Goal: Information Seeking & Learning: Learn about a topic

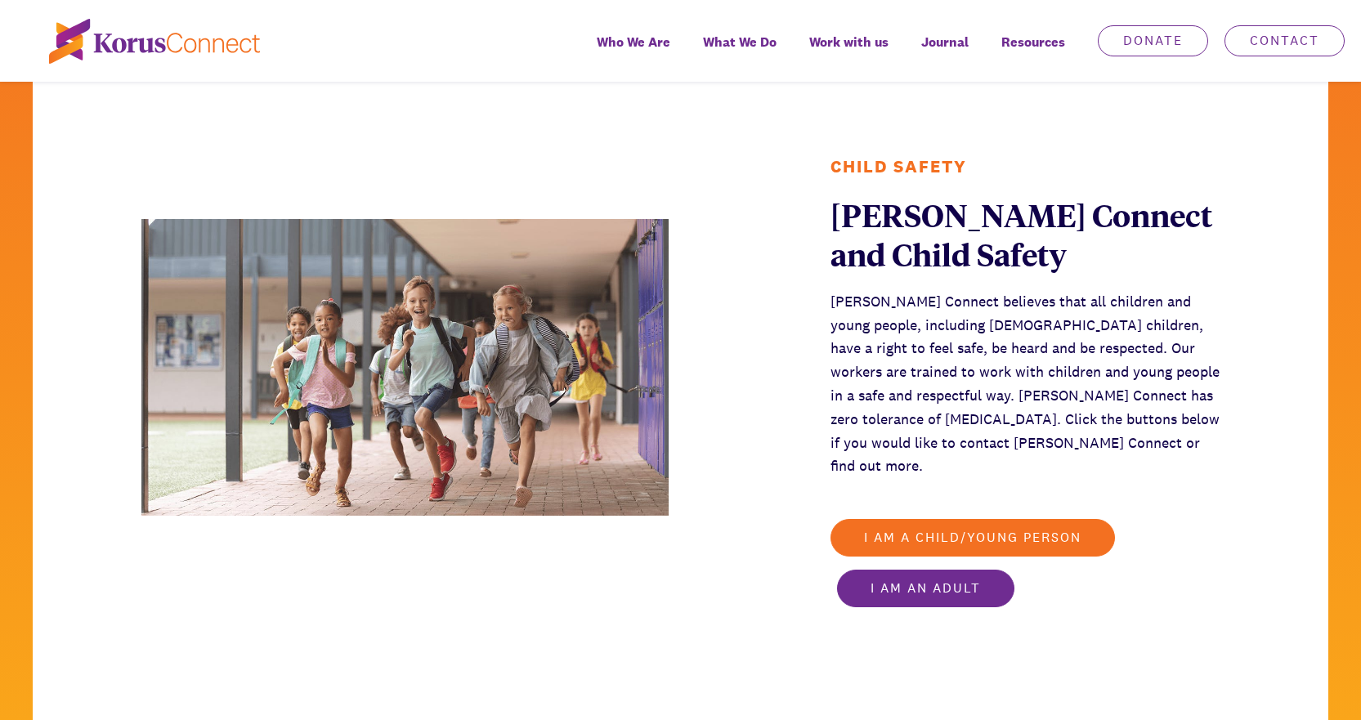
scroll to position [2862, 0]
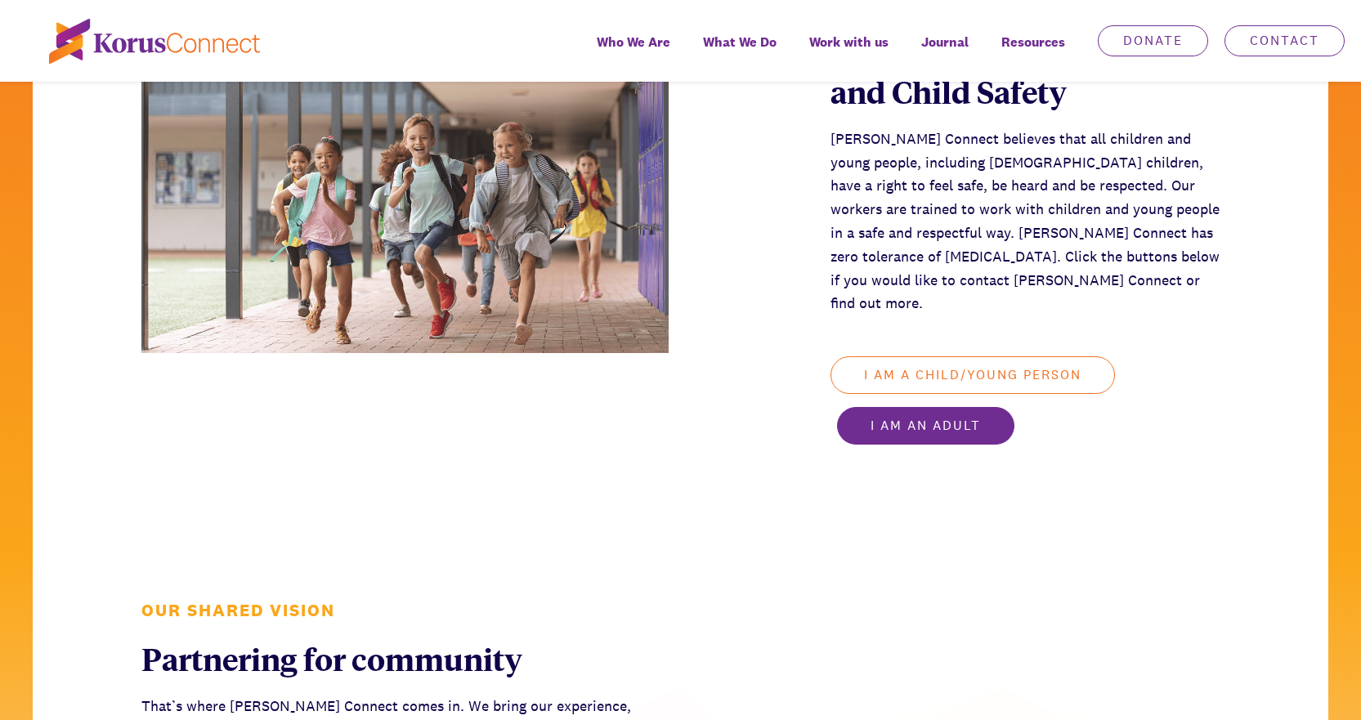
click at [899, 357] on link "I am a child/young person" at bounding box center [973, 376] width 285 height 38
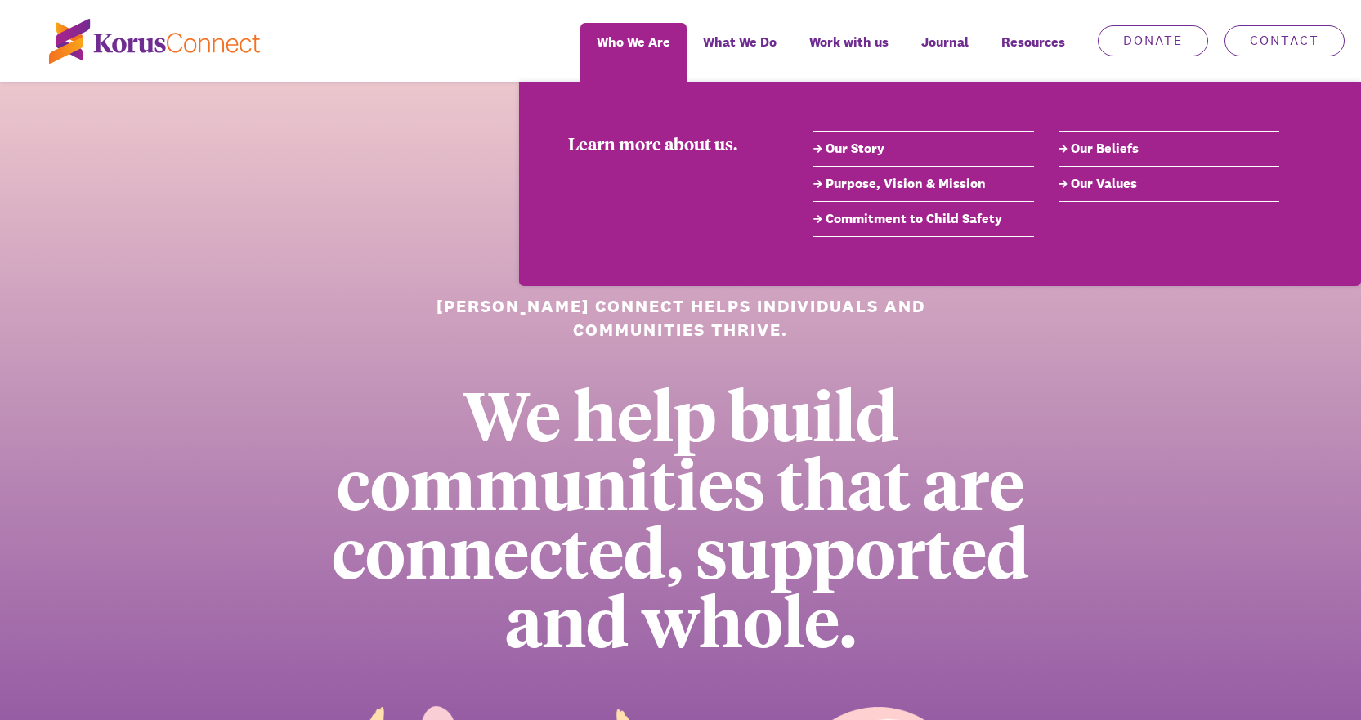
click at [858, 218] on link "Commitment to Child Safety" at bounding box center [924, 219] width 221 height 20
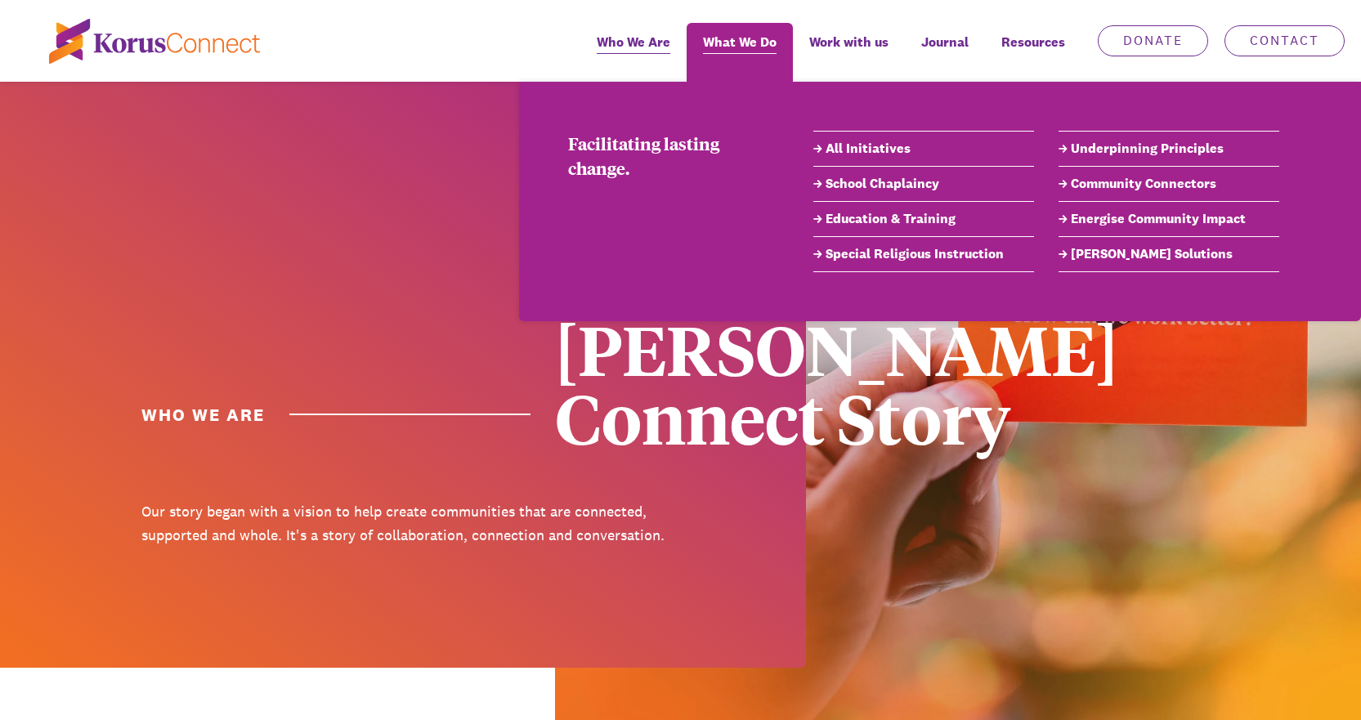
click at [727, 36] on span "What We Do" at bounding box center [740, 42] width 74 height 24
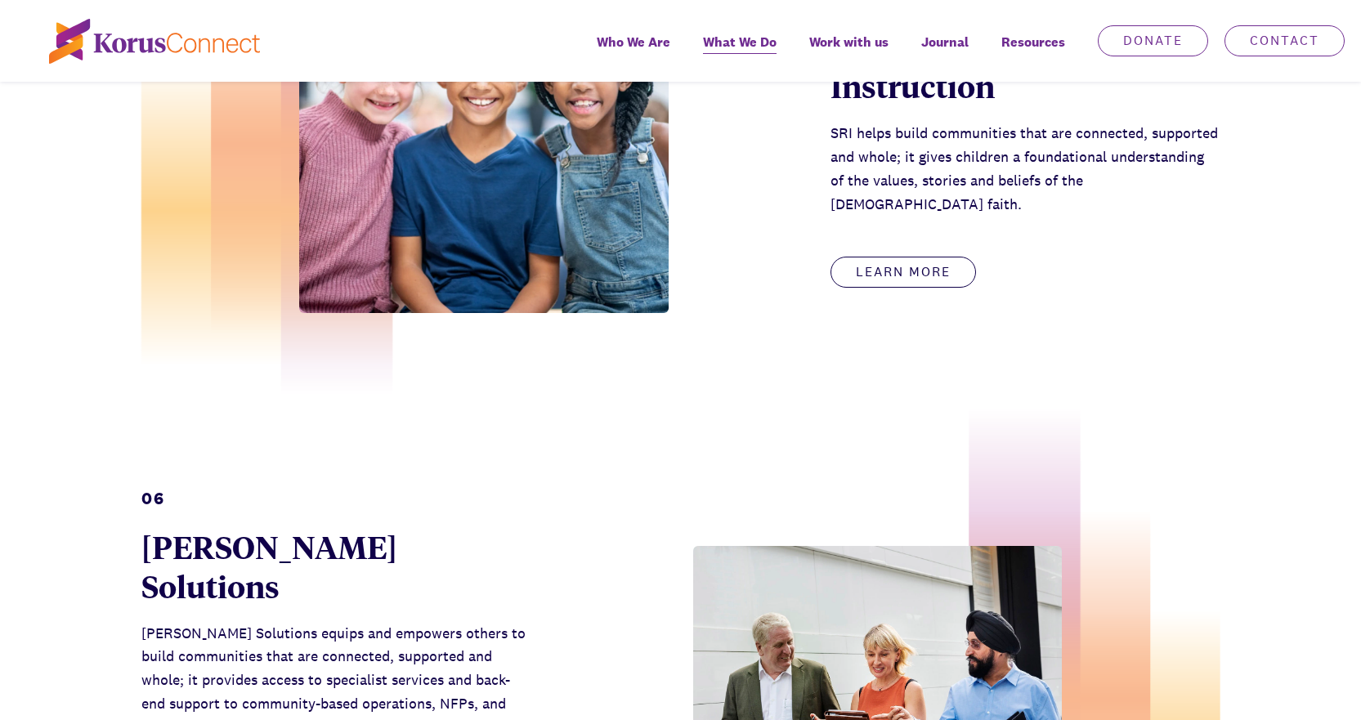
scroll to position [3352, 0]
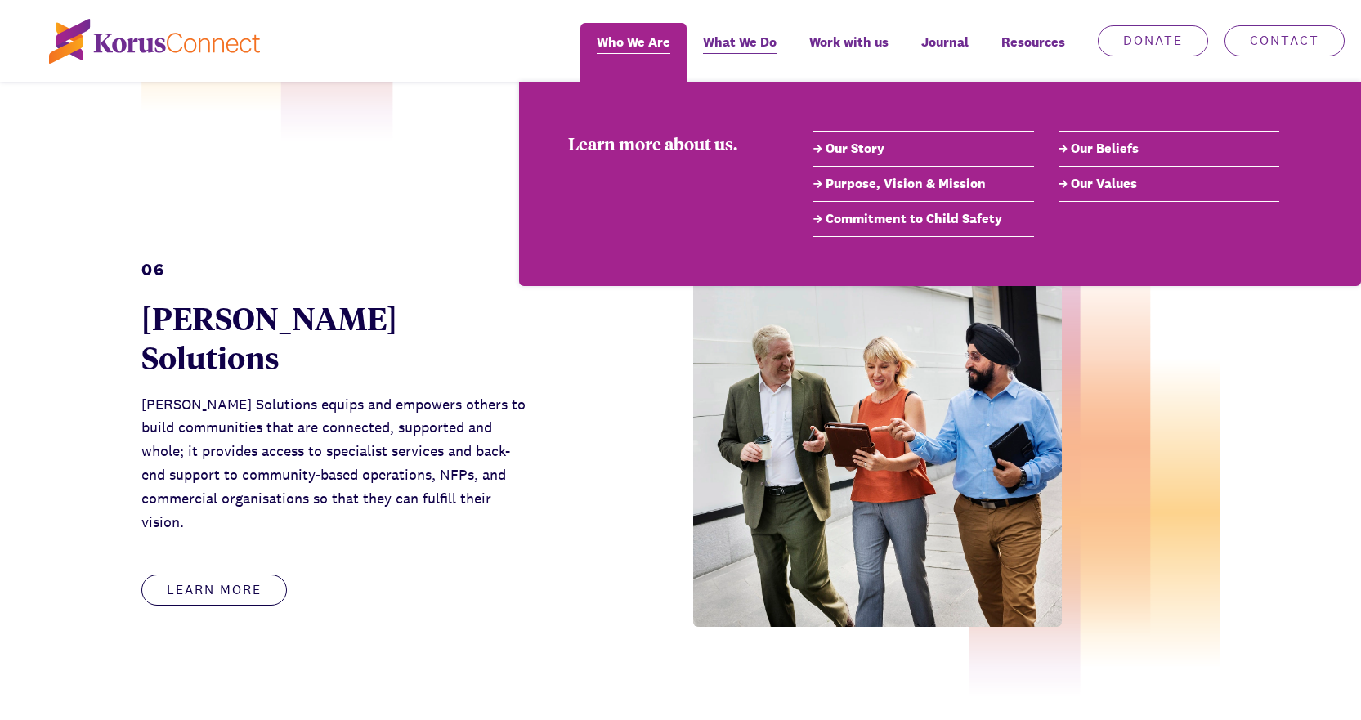
click at [627, 49] on span "Who We Are" at bounding box center [634, 42] width 74 height 24
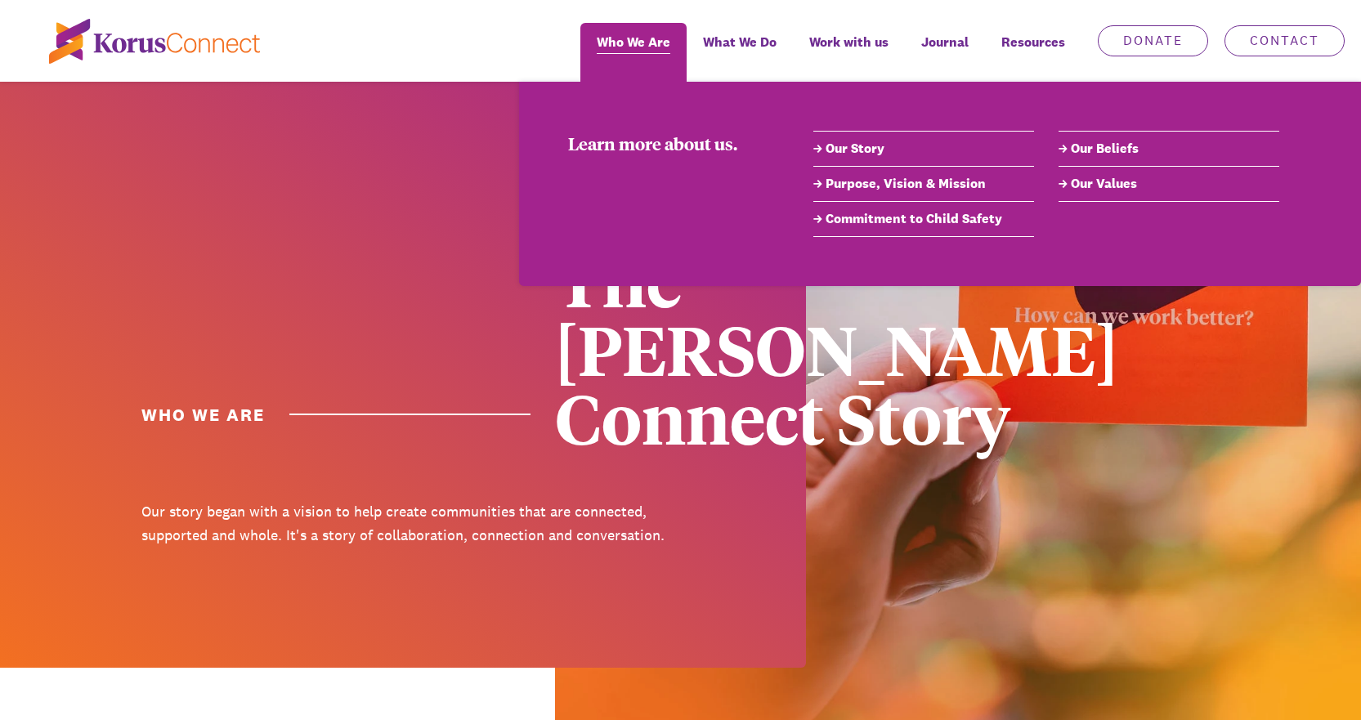
click at [633, 42] on span "Who We Are" at bounding box center [634, 42] width 74 height 24
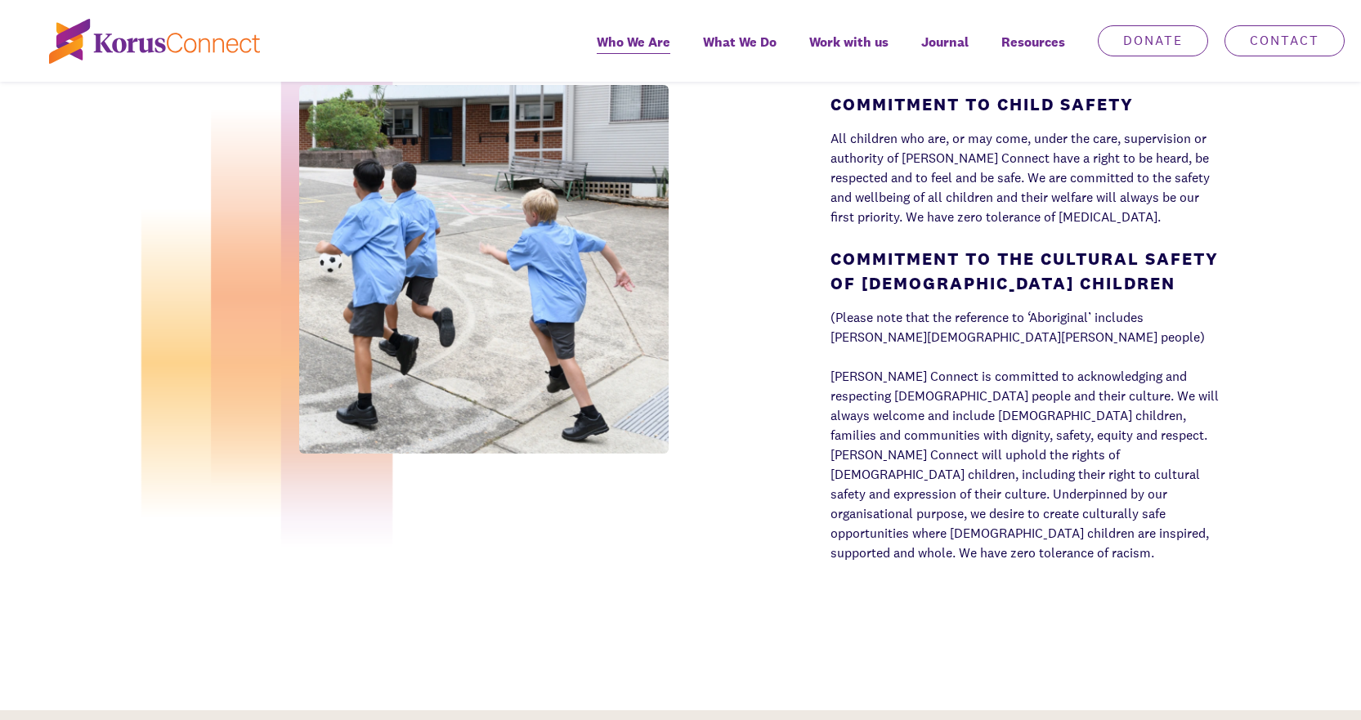
scroll to position [4170, 0]
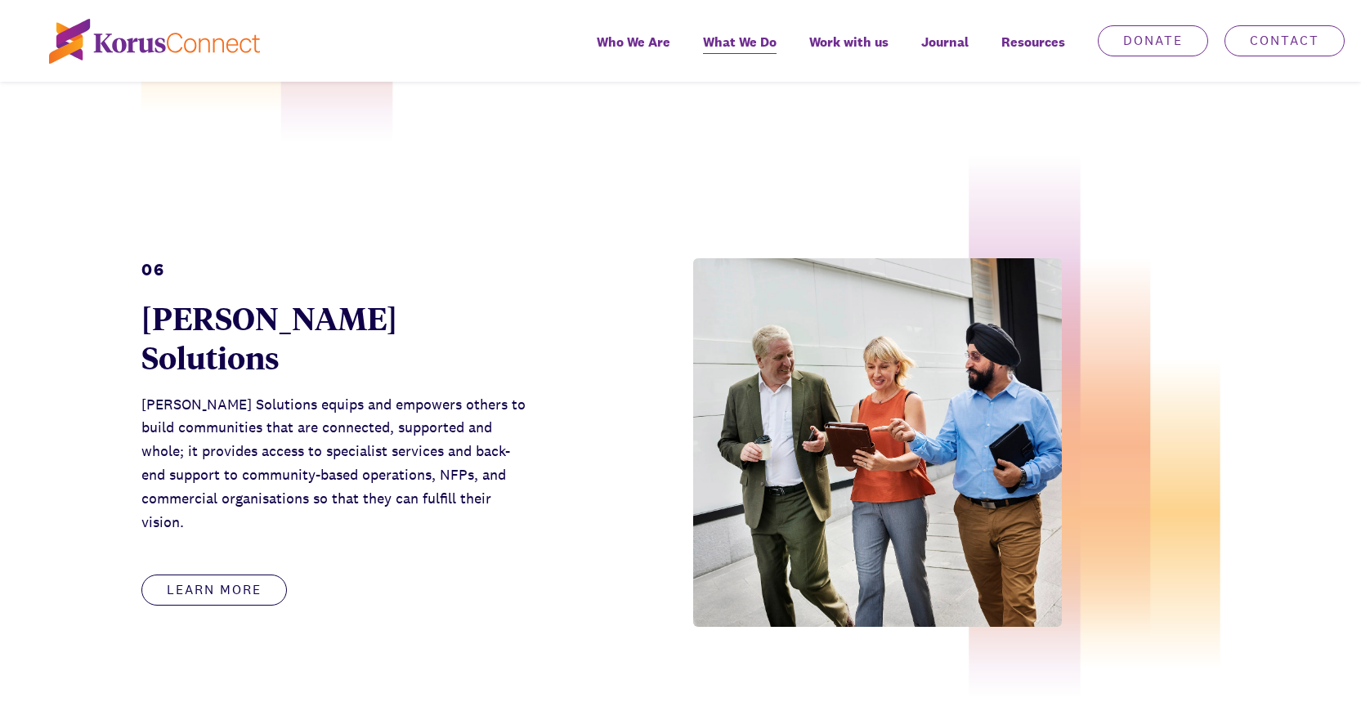
scroll to position [4514, 0]
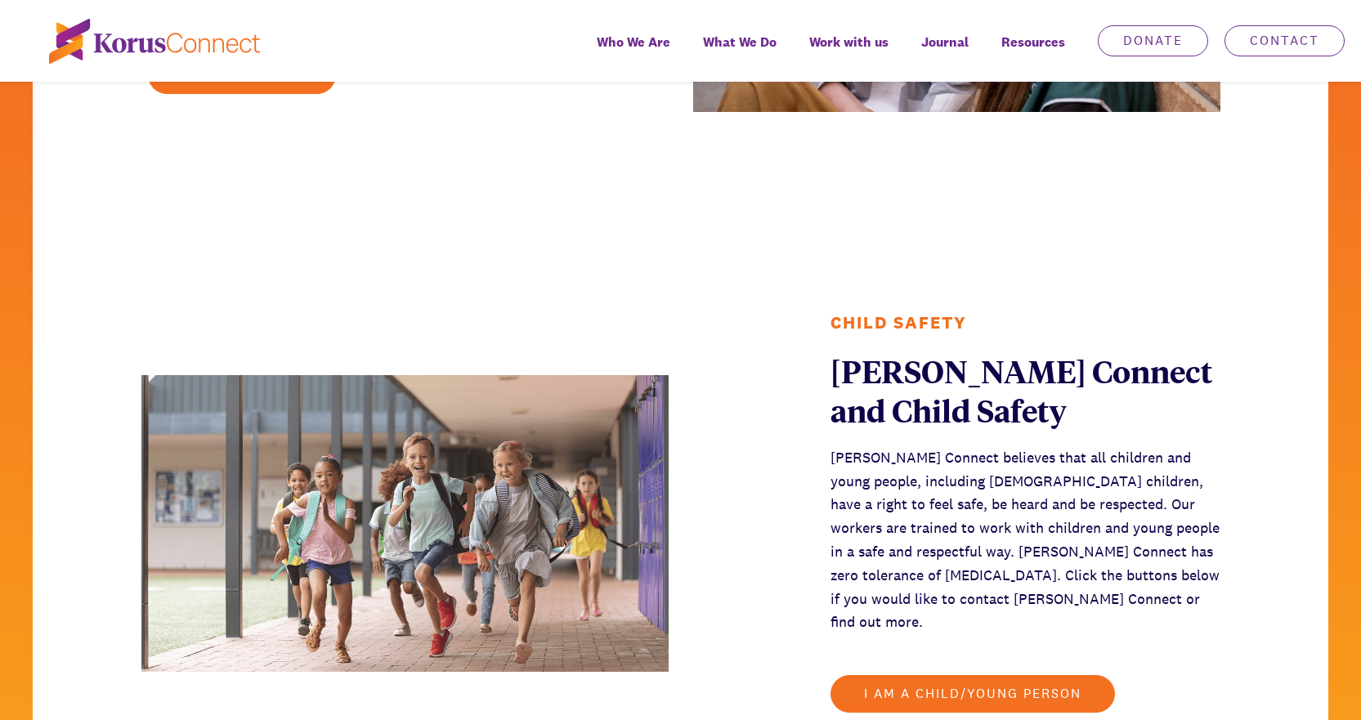
scroll to position [2535, 0]
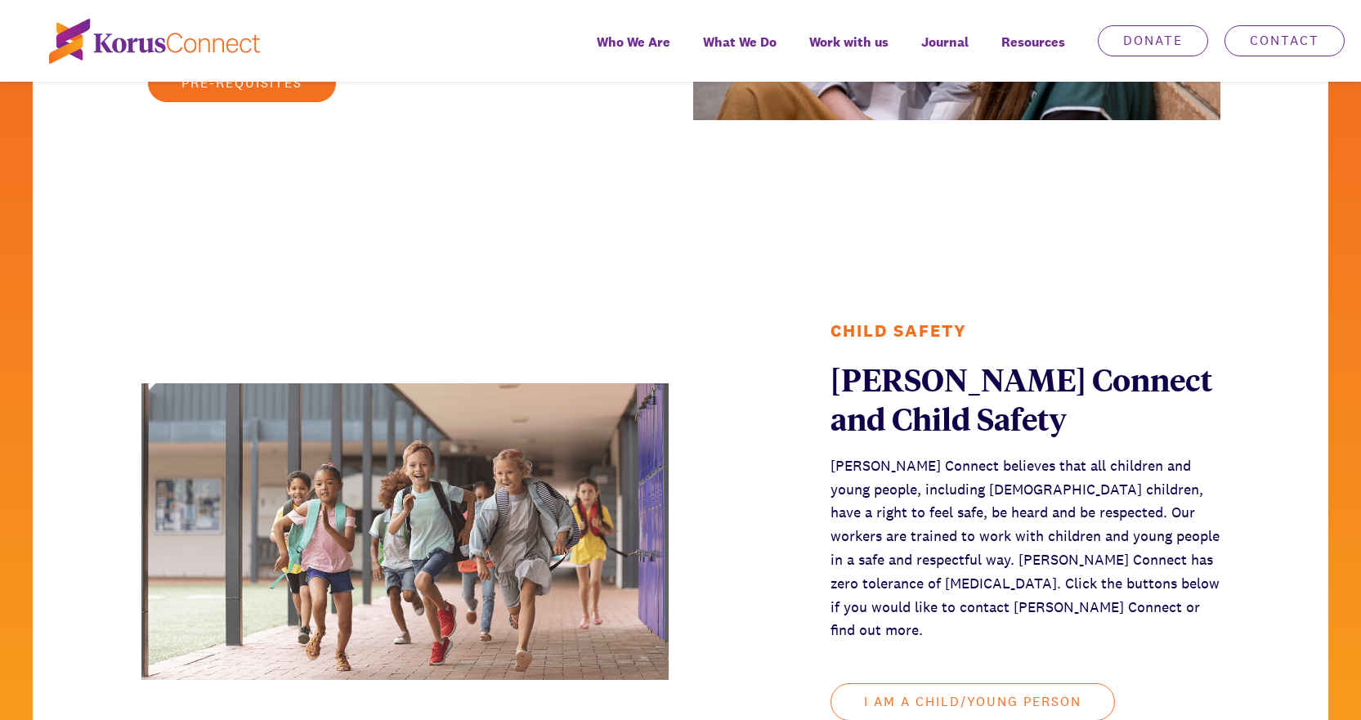
click at [890, 684] on link "I am a child/young person" at bounding box center [973, 703] width 285 height 38
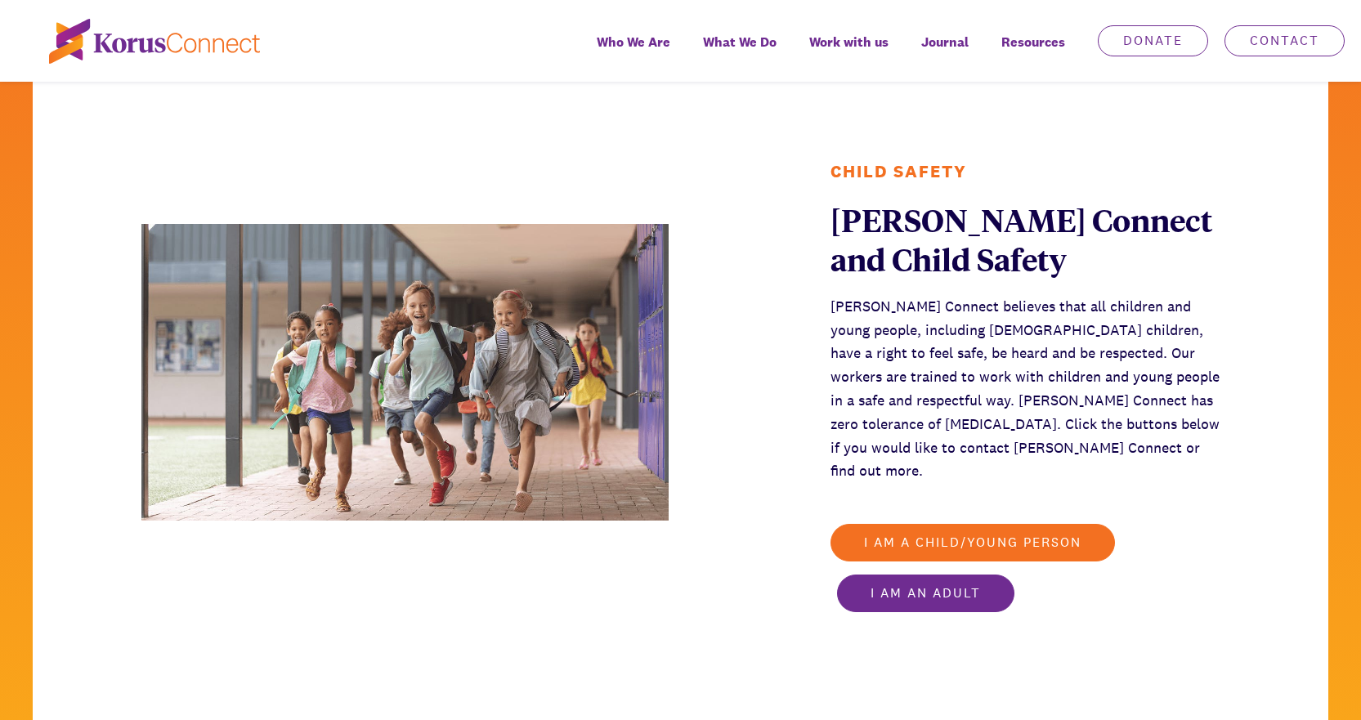
scroll to position [2698, 0]
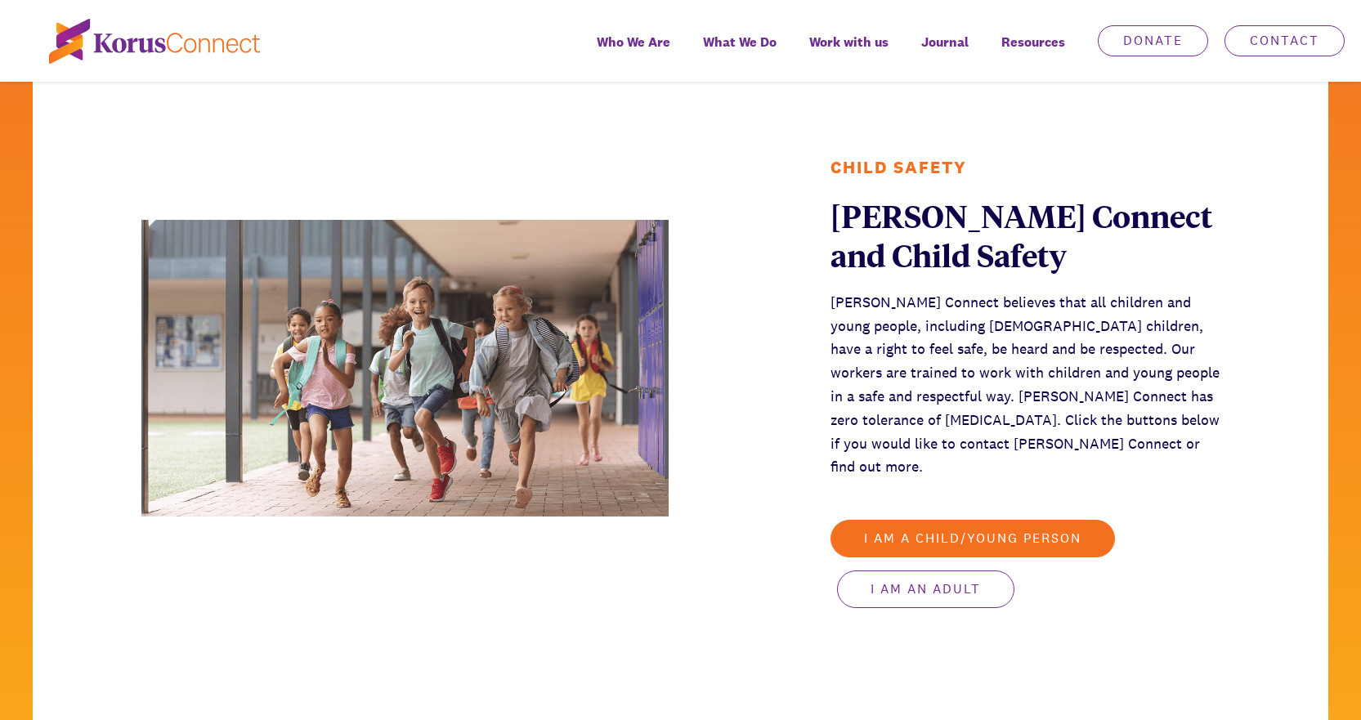
click at [890, 571] on link "I am an adult" at bounding box center [925, 590] width 177 height 38
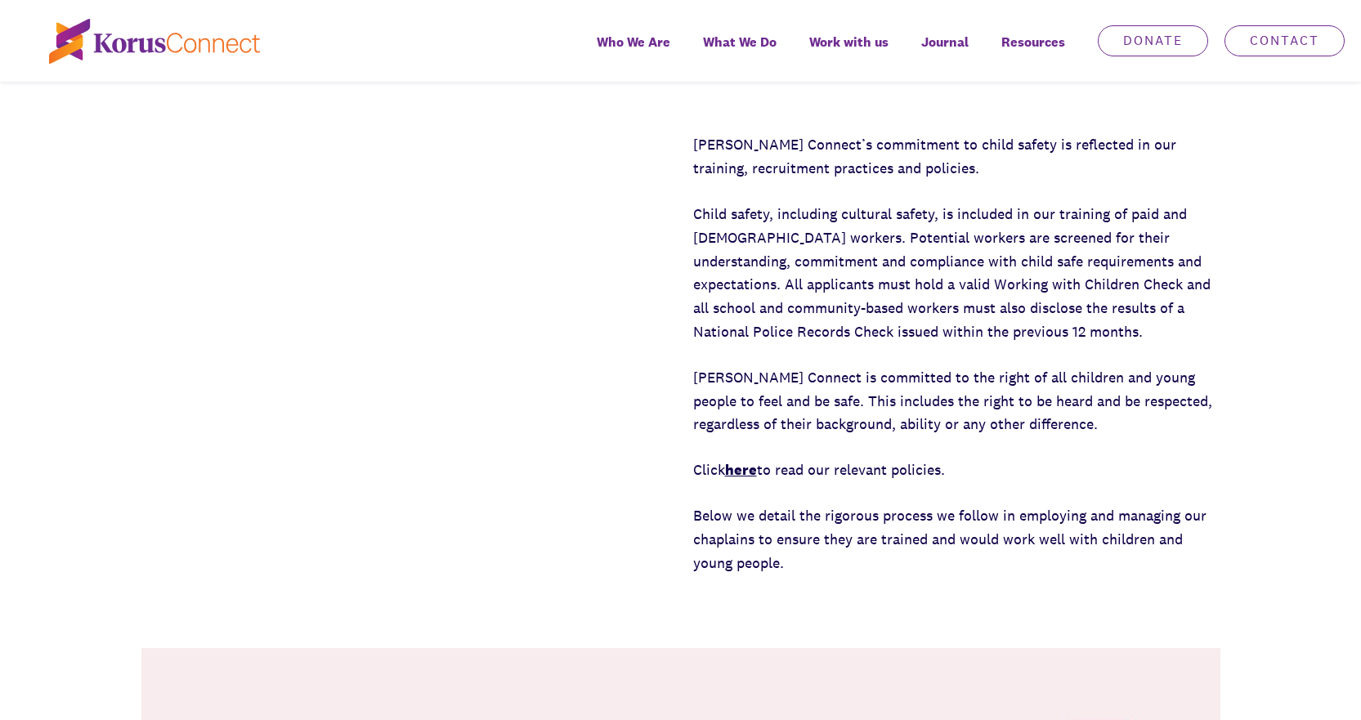
scroll to position [981, 0]
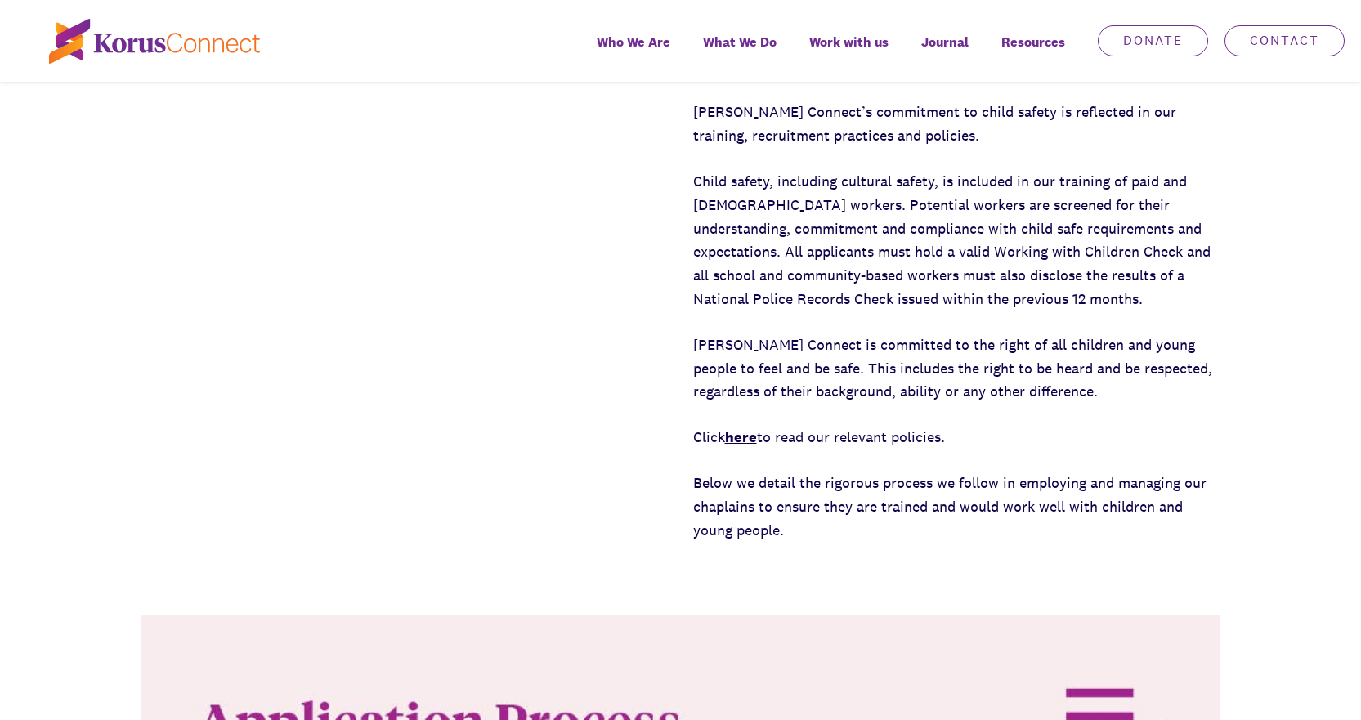
click at [756, 437] on strong "here" at bounding box center [741, 437] width 32 height 19
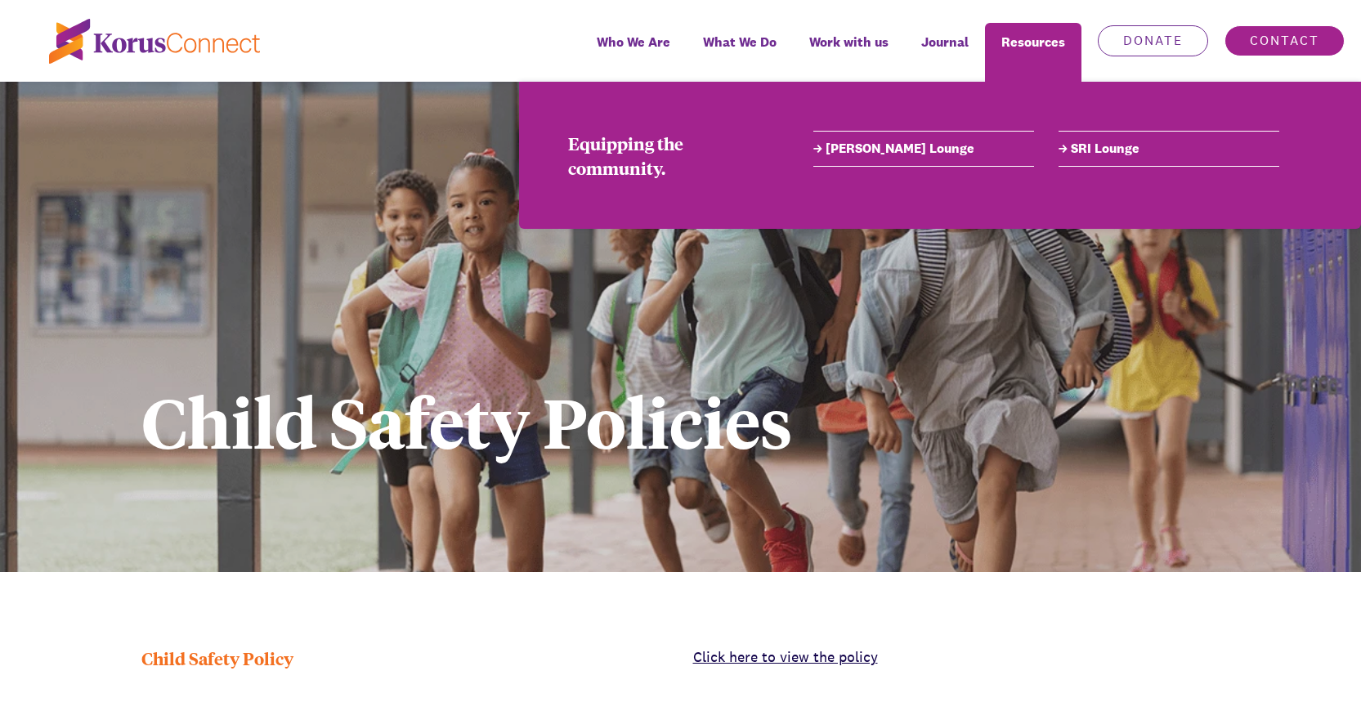
click at [1271, 48] on link "Contact" at bounding box center [1285, 40] width 120 height 31
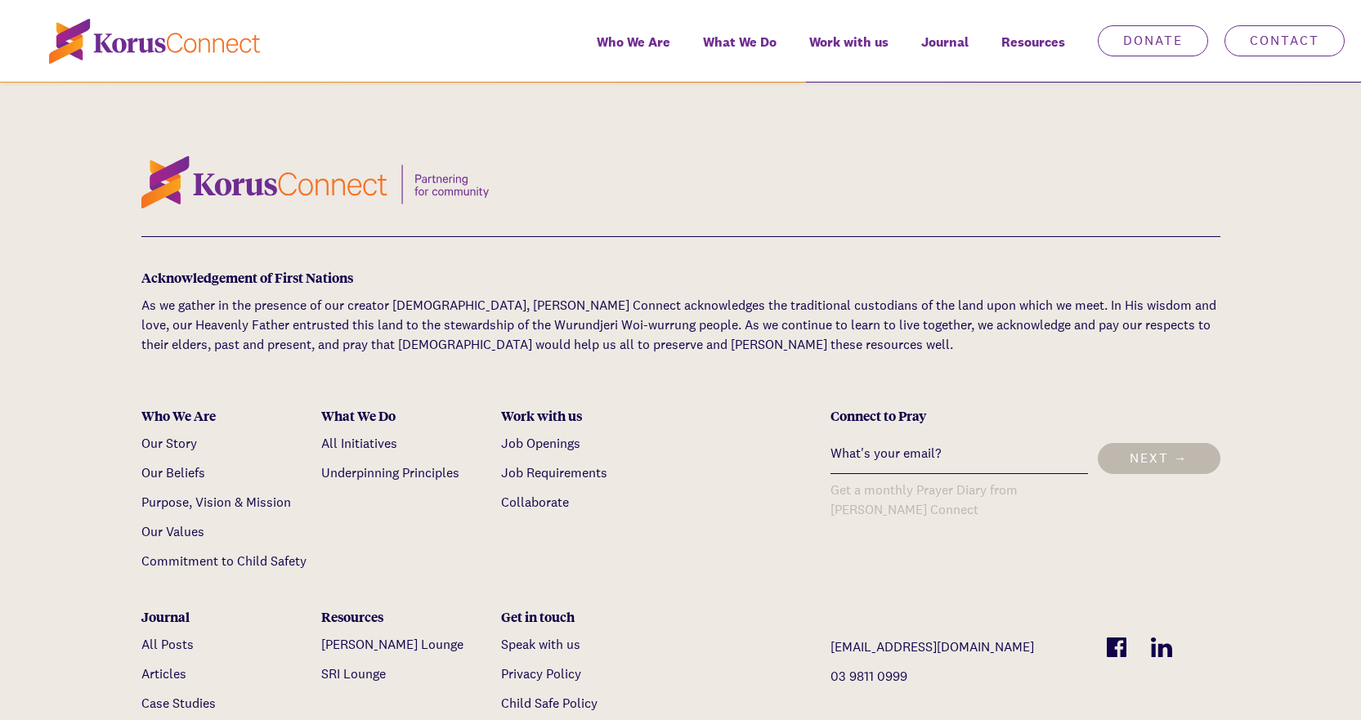
scroll to position [3348, 0]
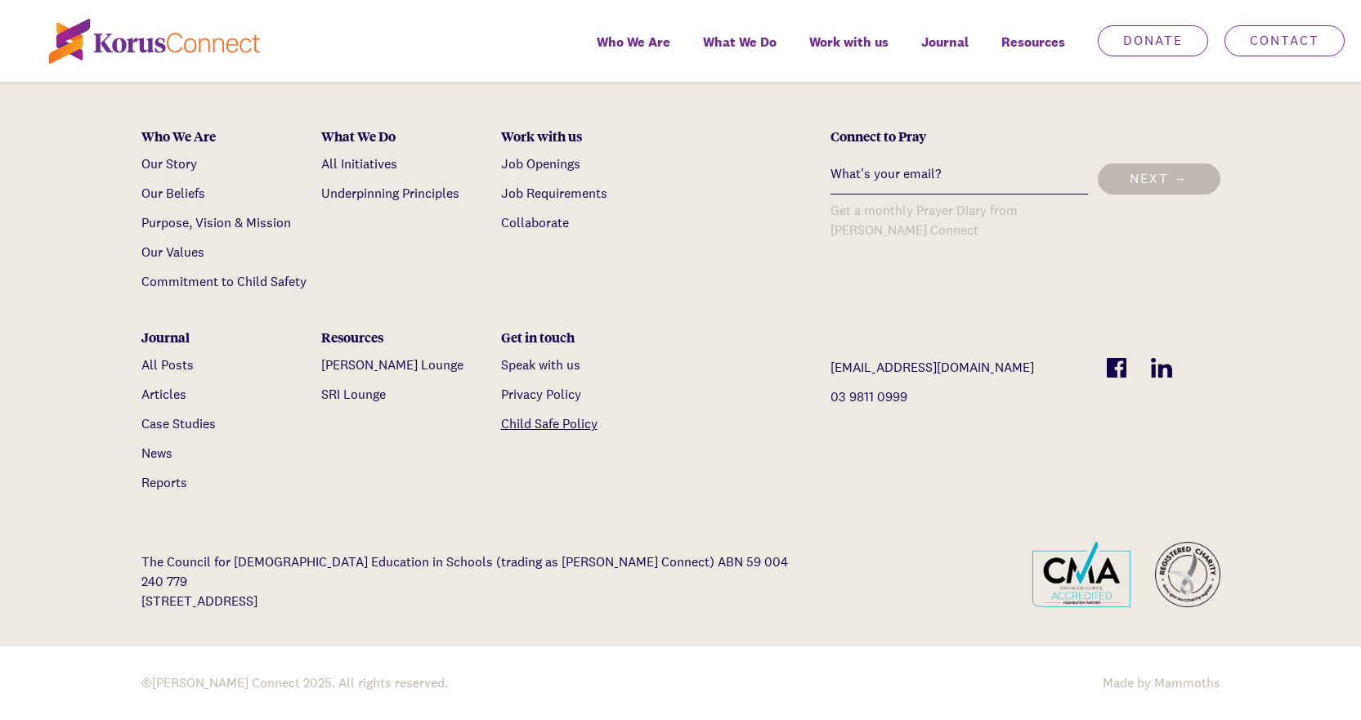
click at [531, 426] on link "Child Safe Policy" at bounding box center [549, 423] width 96 height 17
